Goal: Navigation & Orientation: Go to known website

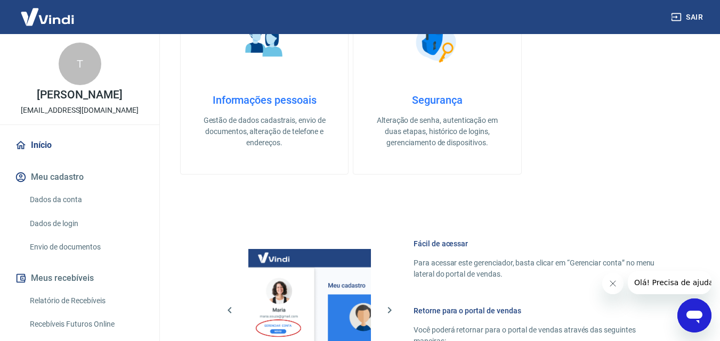
scroll to position [666, 0]
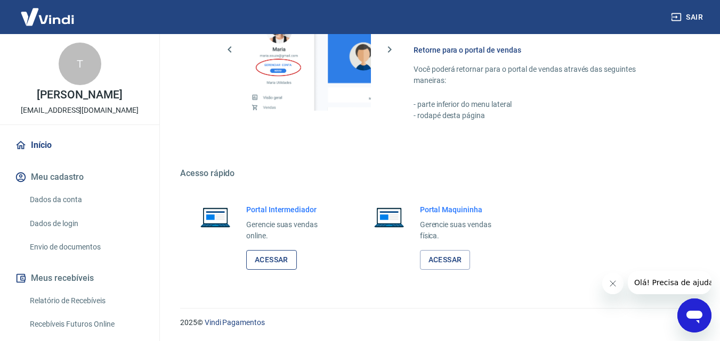
click at [266, 263] on link "Acessar" at bounding box center [271, 260] width 51 height 20
